Goal: Transaction & Acquisition: Purchase product/service

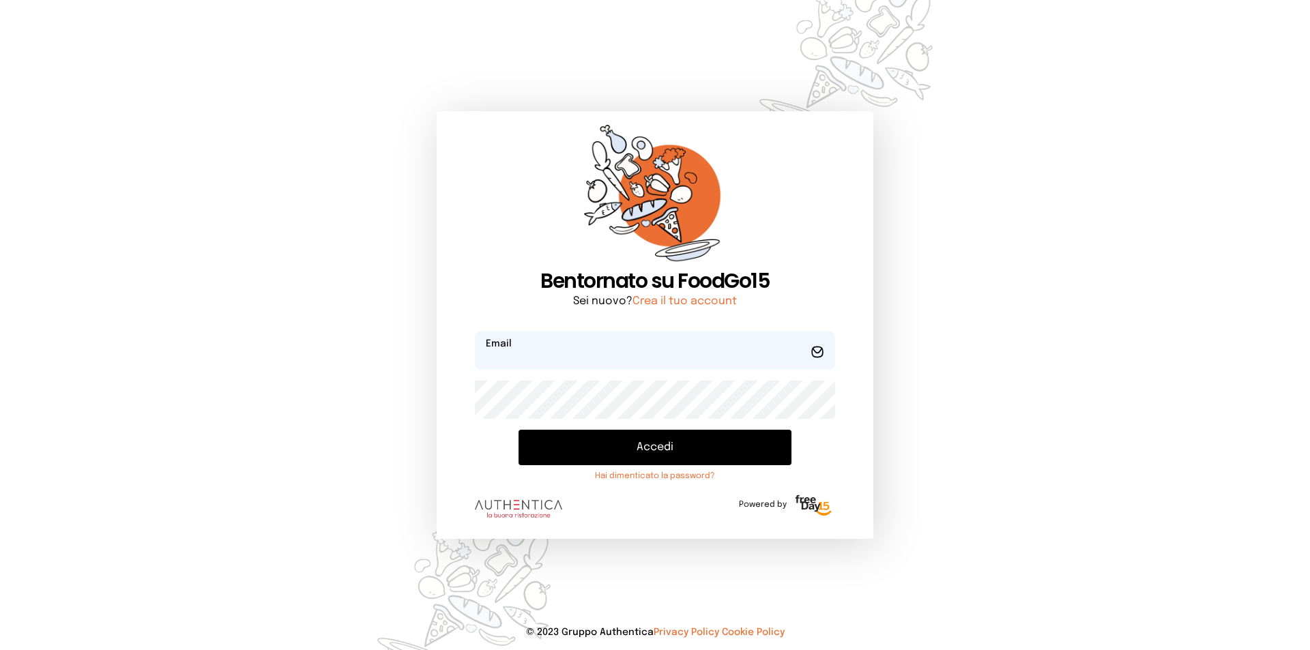
type input "**********"
click at [638, 454] on button "Accedi" at bounding box center [654, 447] width 273 height 35
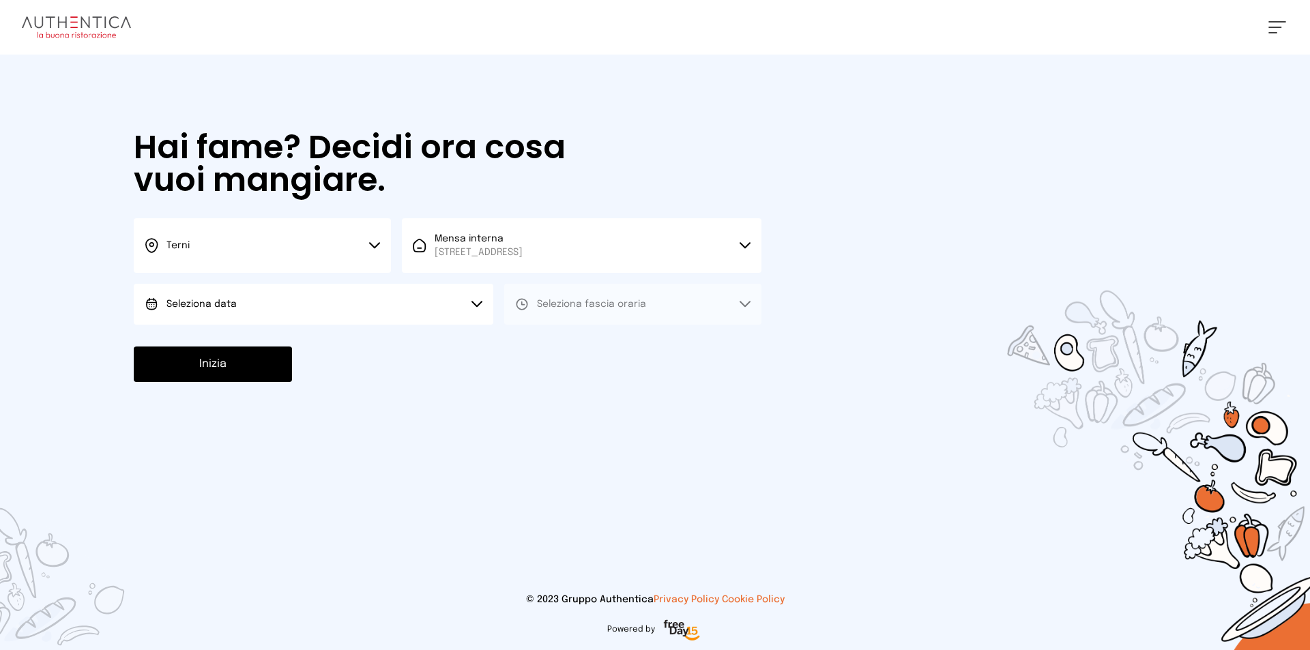
click at [435, 301] on button "Seleziona data" at bounding box center [314, 304] width 360 height 41
click at [418, 342] on li "[DATE], [DATE]" at bounding box center [314, 342] width 360 height 35
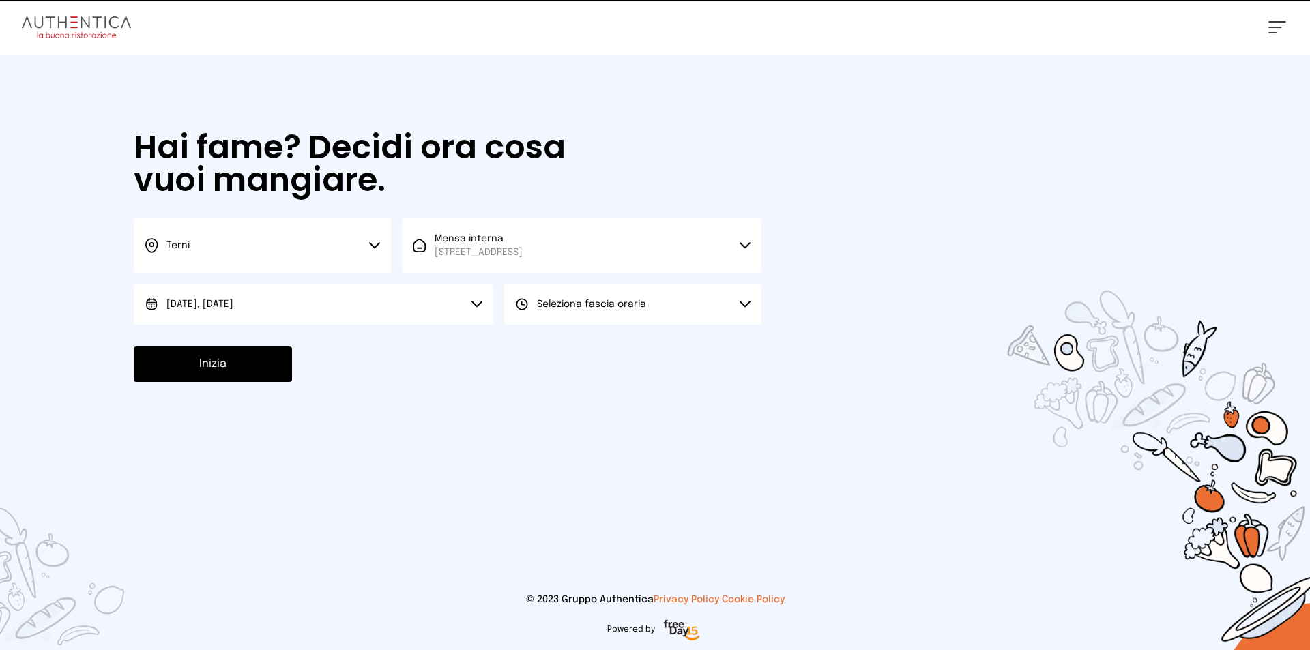
click at [574, 295] on button "Seleziona fascia oraria" at bounding box center [632, 304] width 257 height 41
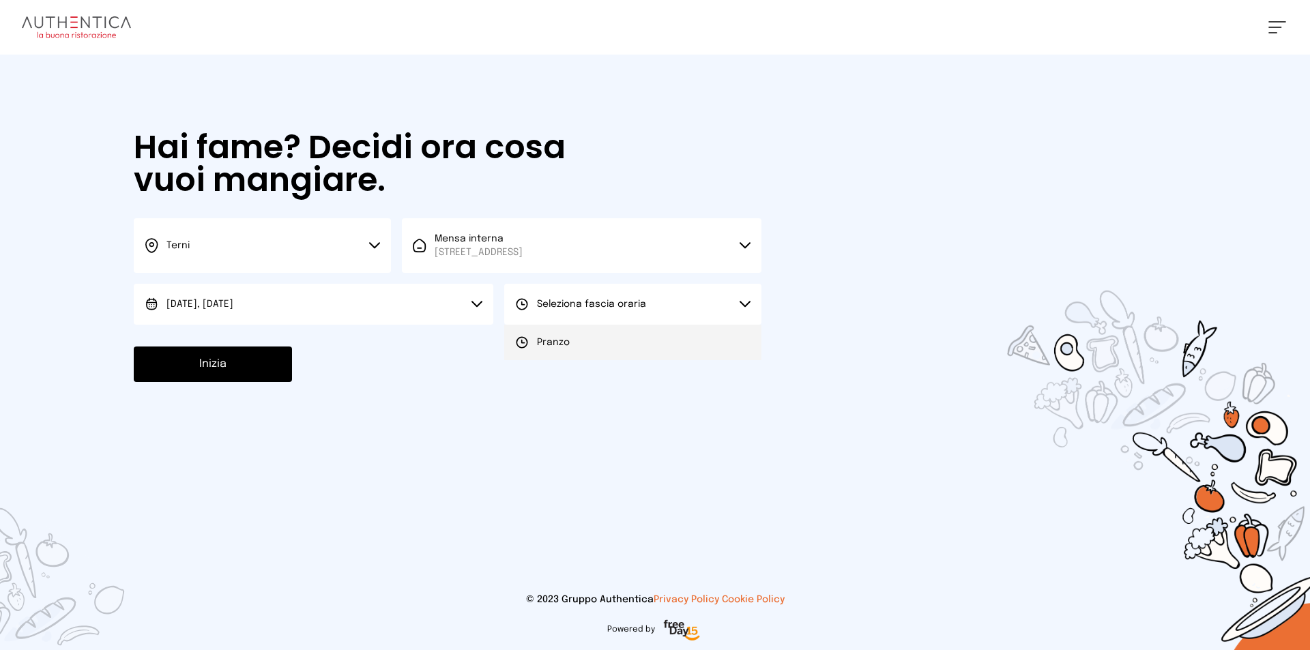
click at [572, 346] on li "Pranzo" at bounding box center [632, 342] width 257 height 35
click at [196, 355] on button "Inizia" at bounding box center [213, 364] width 158 height 35
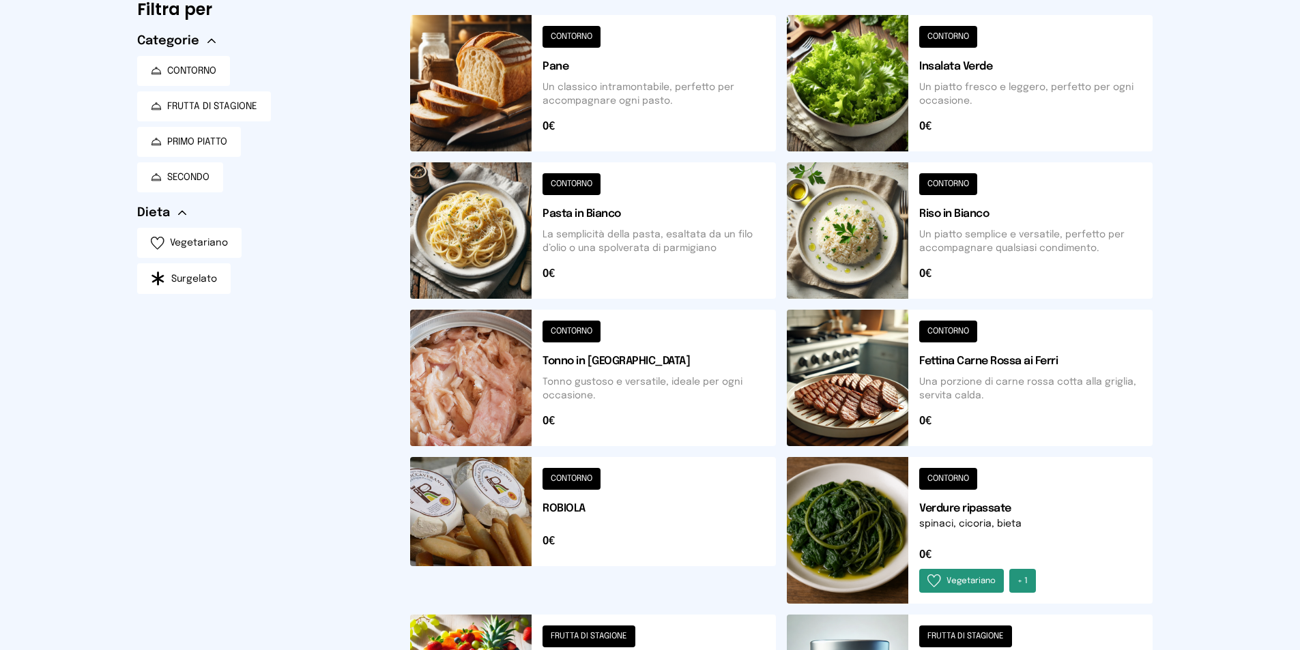
scroll to position [53, 0]
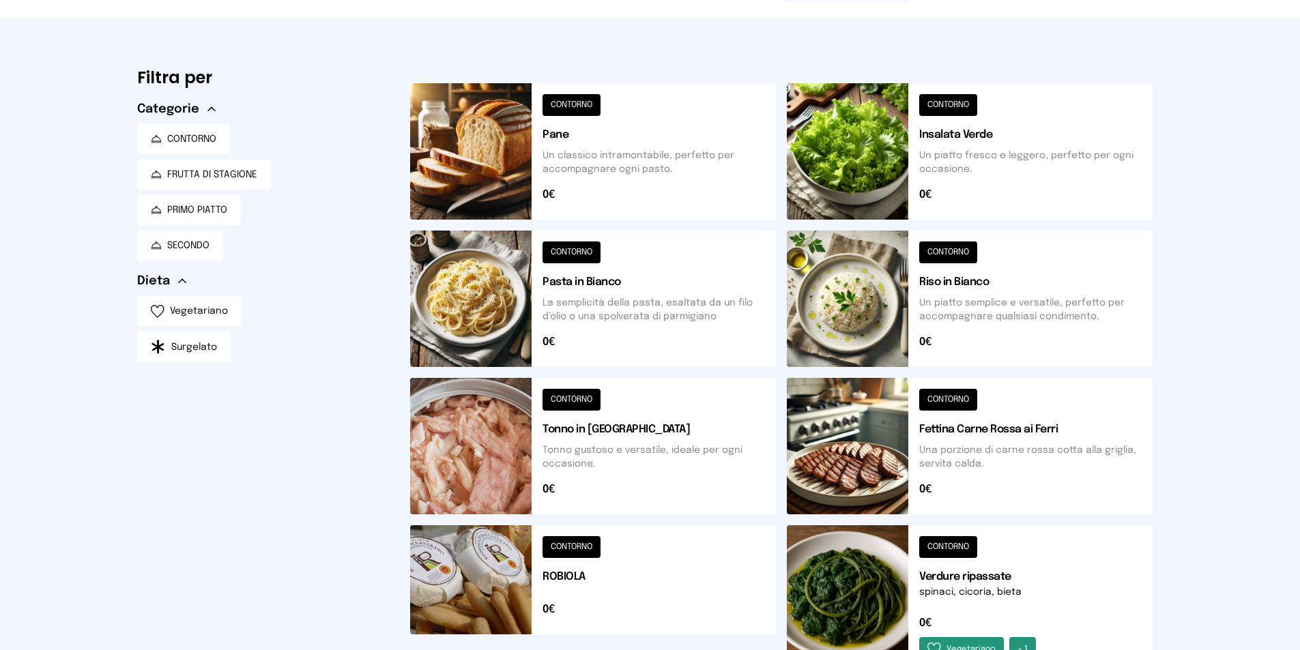
click at [983, 304] on button at bounding box center [970, 299] width 366 height 136
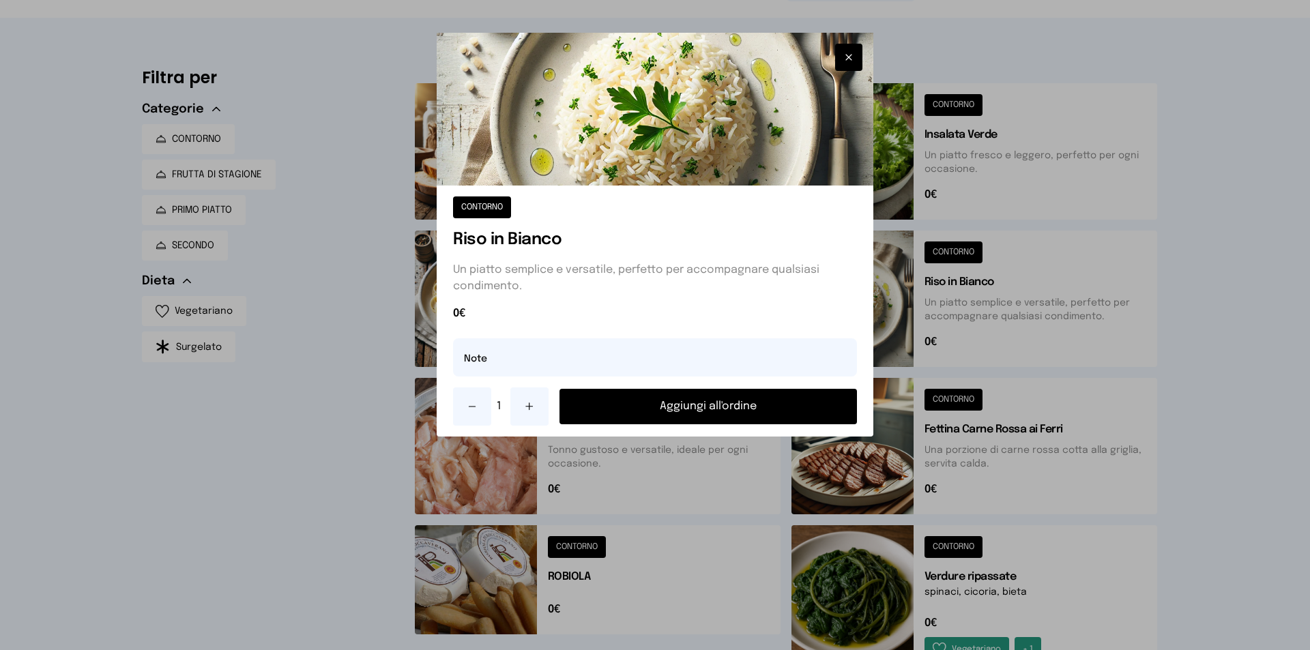
click at [811, 403] on button "Aggiungi all'ordine" at bounding box center [707, 406] width 297 height 35
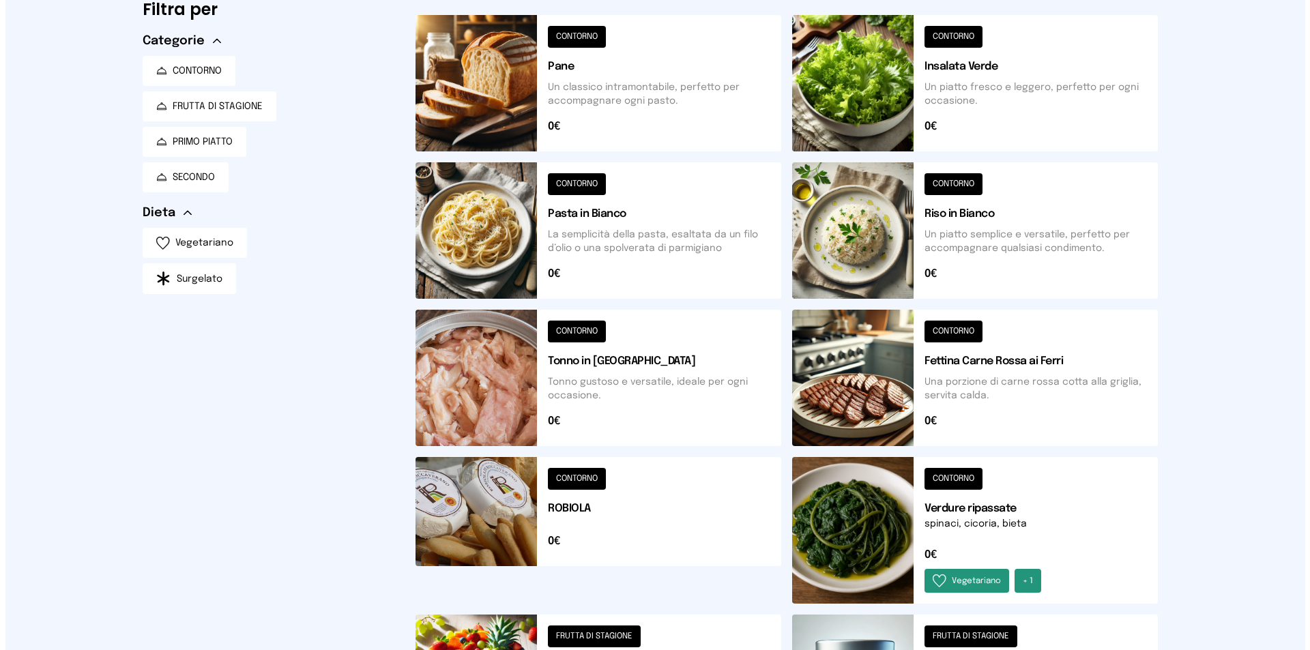
scroll to position [0, 0]
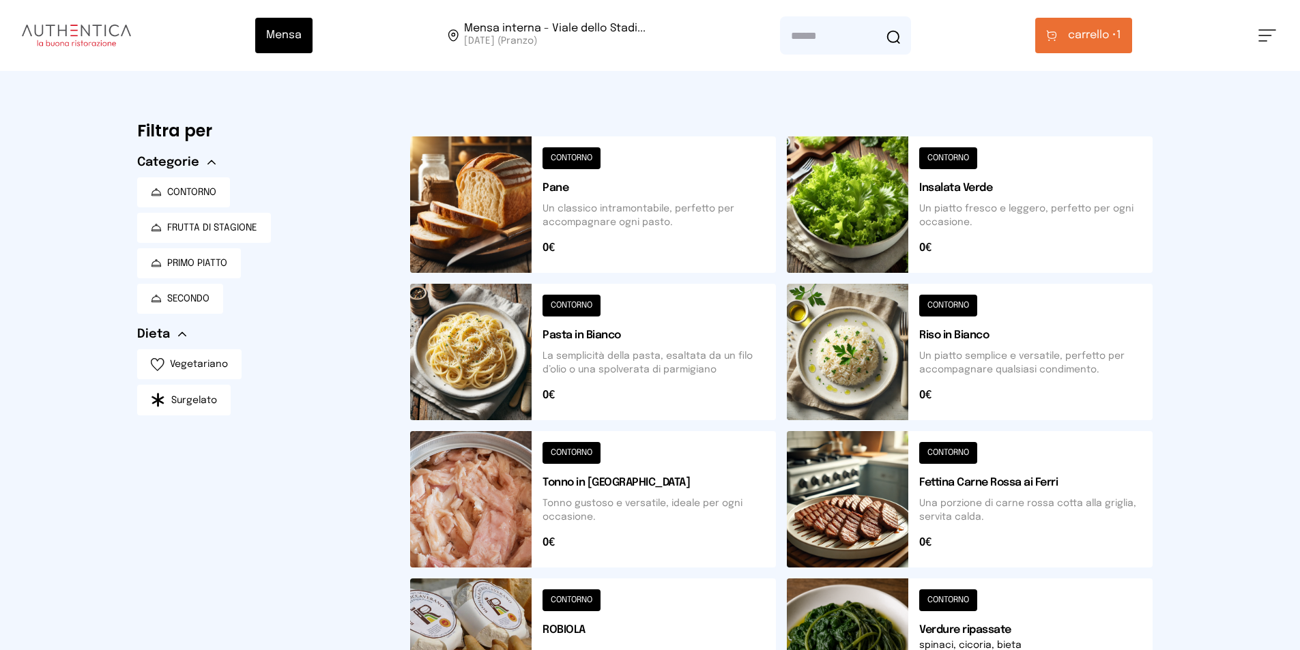
click at [1121, 48] on button "carrello • 1" at bounding box center [1083, 35] width 97 height 35
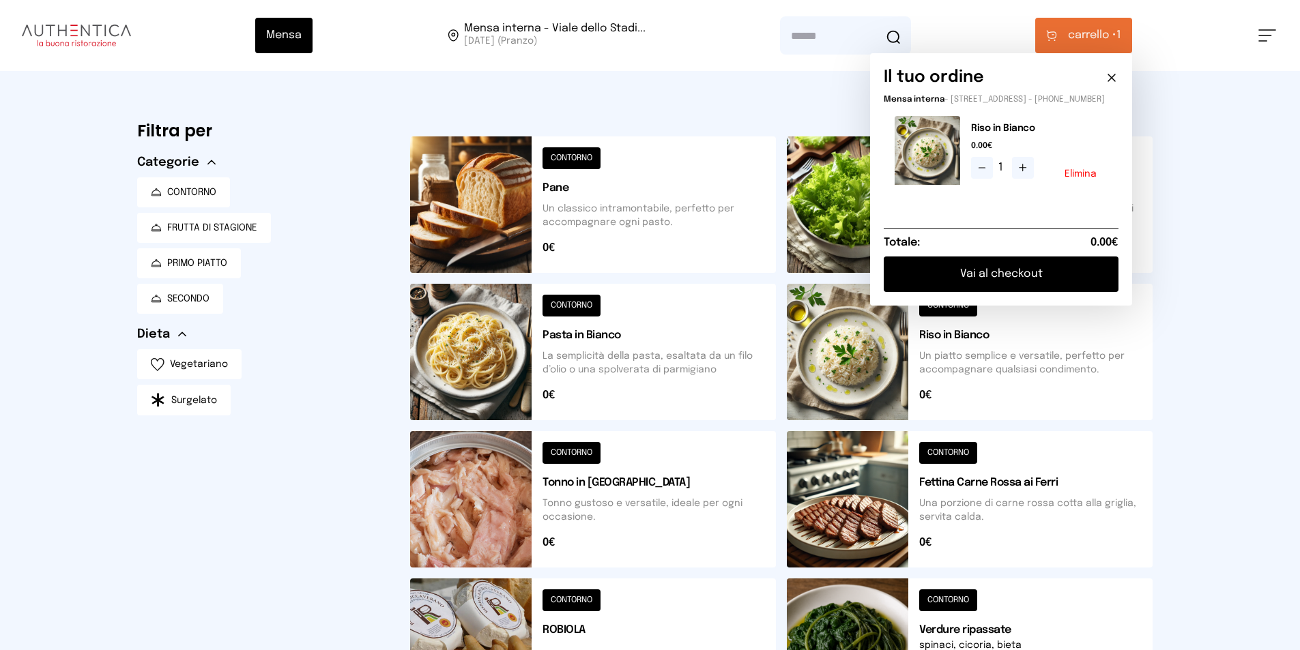
click at [1021, 290] on button "Vai al checkout" at bounding box center [1000, 274] width 235 height 35
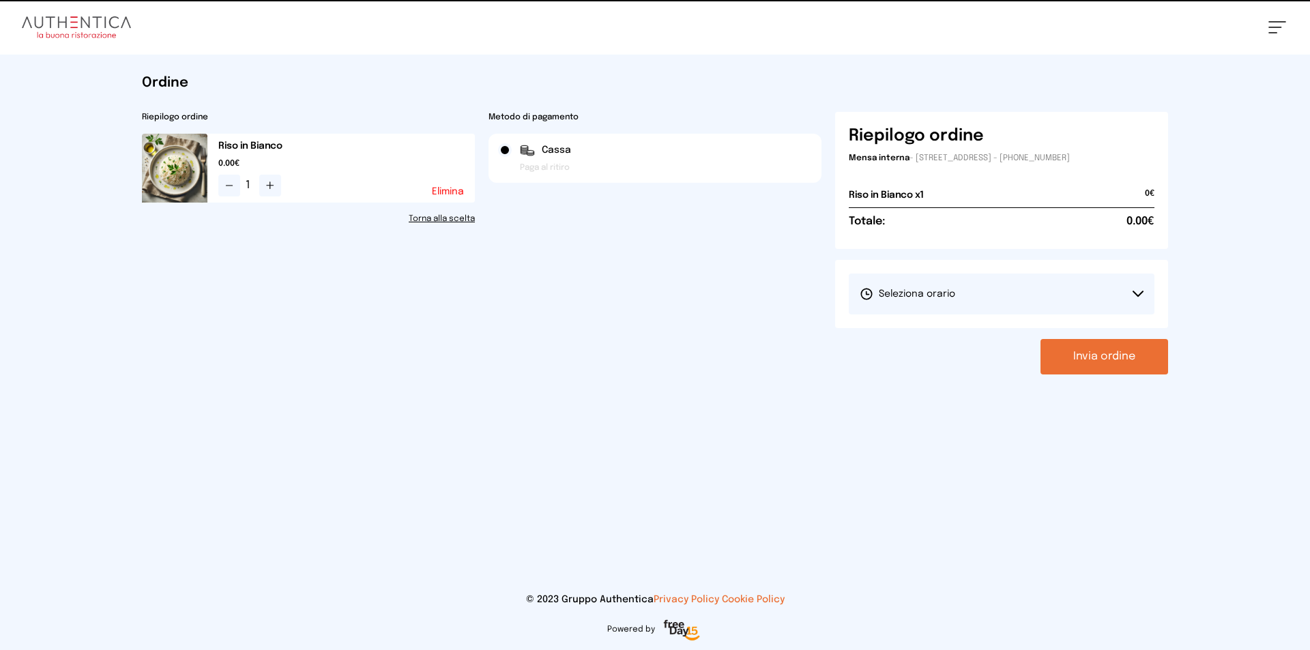
click at [1021, 295] on button "Seleziona orario" at bounding box center [1002, 294] width 306 height 41
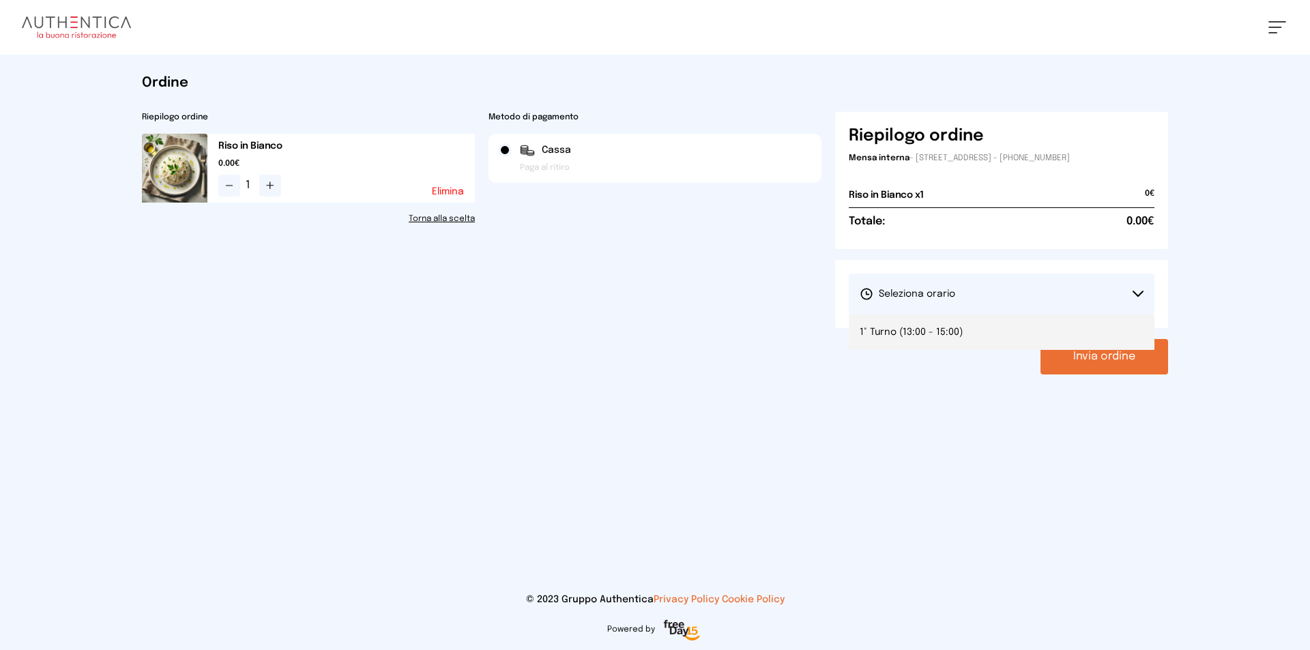
click at [1008, 317] on li "1° Turno (13:00 - 15:00)" at bounding box center [1002, 332] width 306 height 35
click at [1088, 339] on button "Invia ordine" at bounding box center [1104, 356] width 128 height 35
